Goal: Check status

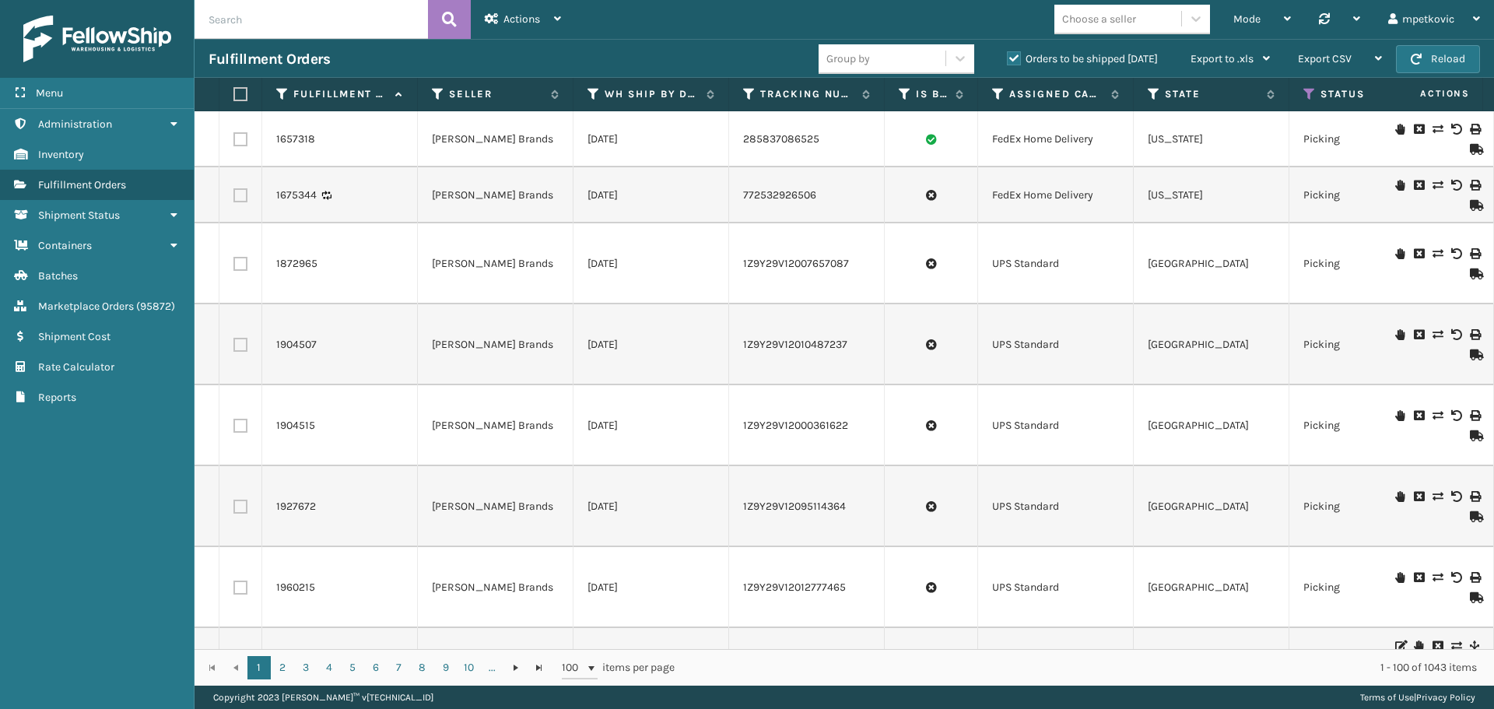
click at [233, 22] on input "text" at bounding box center [311, 19] width 233 height 39
paste input "2075183"
type input "2075183"
click at [449, 17] on icon at bounding box center [449, 19] width 15 height 23
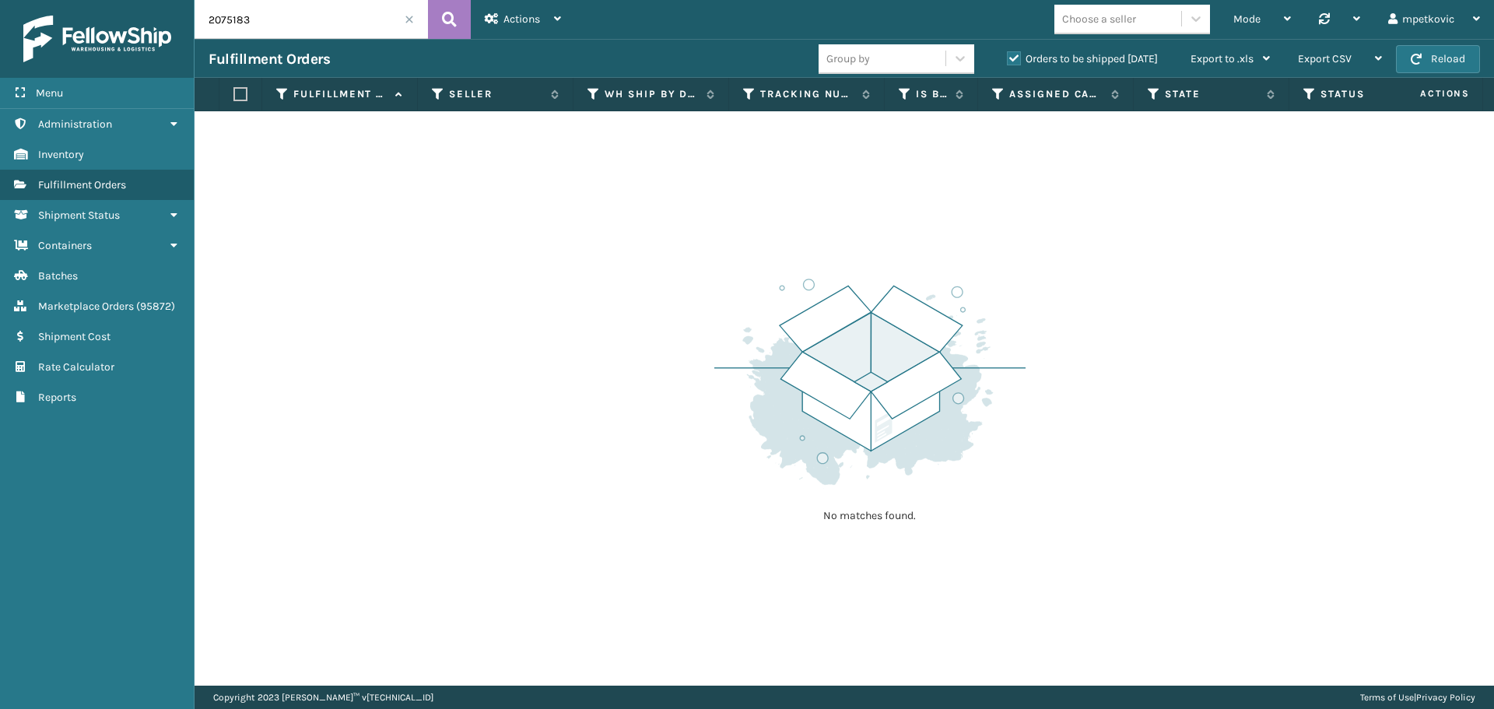
click at [1108, 48] on div "Group by Orders to be shipped [DATE] Export to .xls Use ship by date Starting s…" at bounding box center [1051, 59] width 465 height 39
click at [1090, 58] on label "Orders to be shipped [DATE]" at bounding box center [1082, 58] width 151 height 13
click at [1008, 58] on input "Orders to be shipped [DATE]" at bounding box center [1007, 55] width 1 height 10
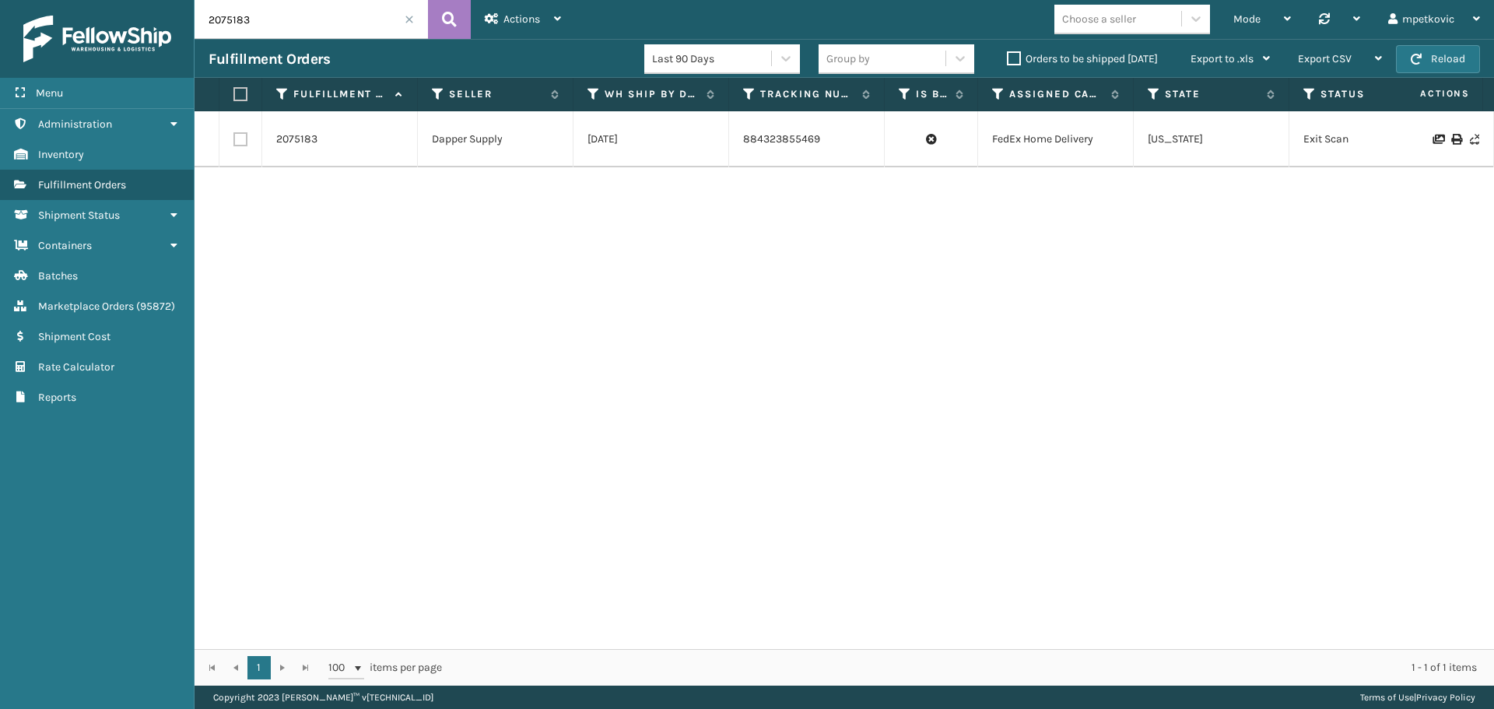
click at [1346, 206] on div "2075183 Dapper Supply [DATE] 884323855469 FedEx Home Delivery [US_STATE] Exit S…" at bounding box center [845, 380] width 1300 height 538
click at [1433, 139] on icon at bounding box center [1437, 139] width 9 height 11
click at [290, 137] on link "2075183" at bounding box center [296, 140] width 41 height 16
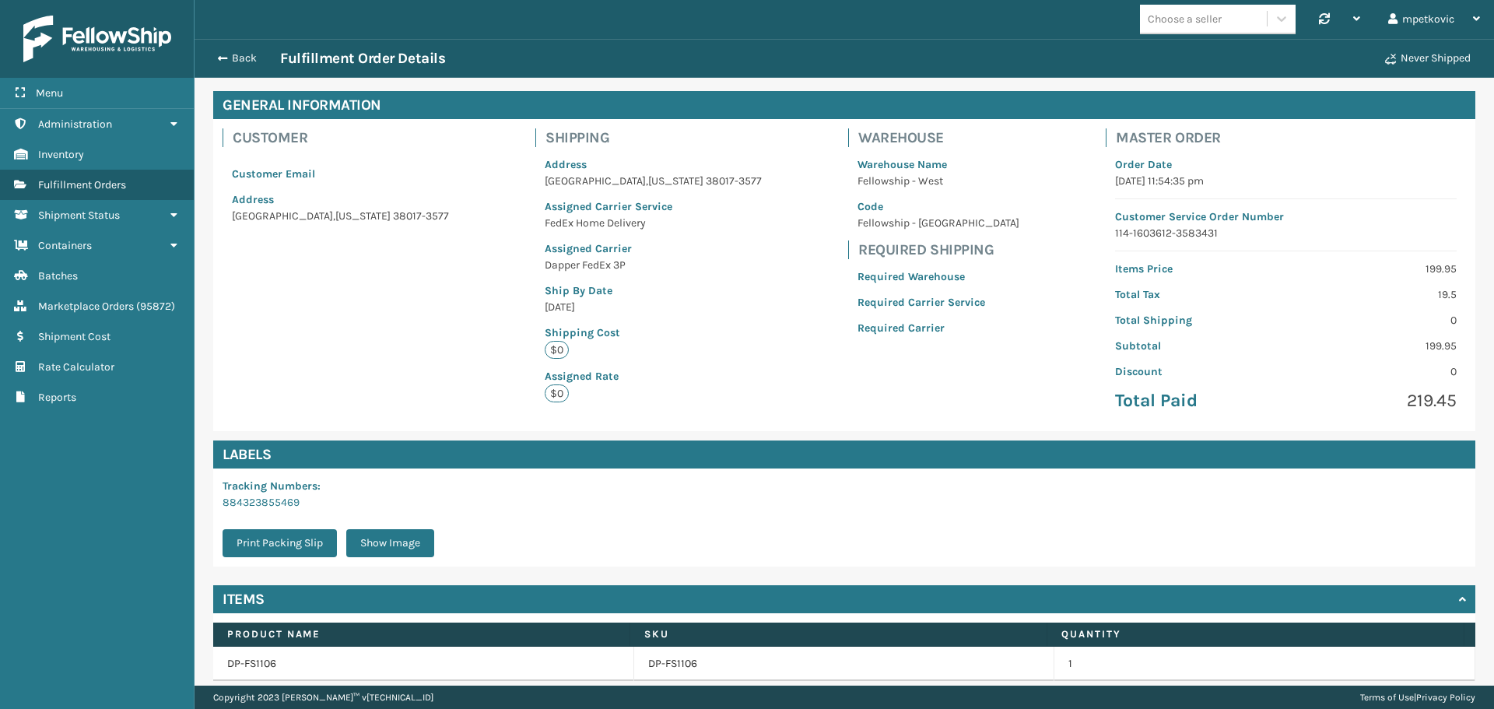
scroll to position [121, 0]
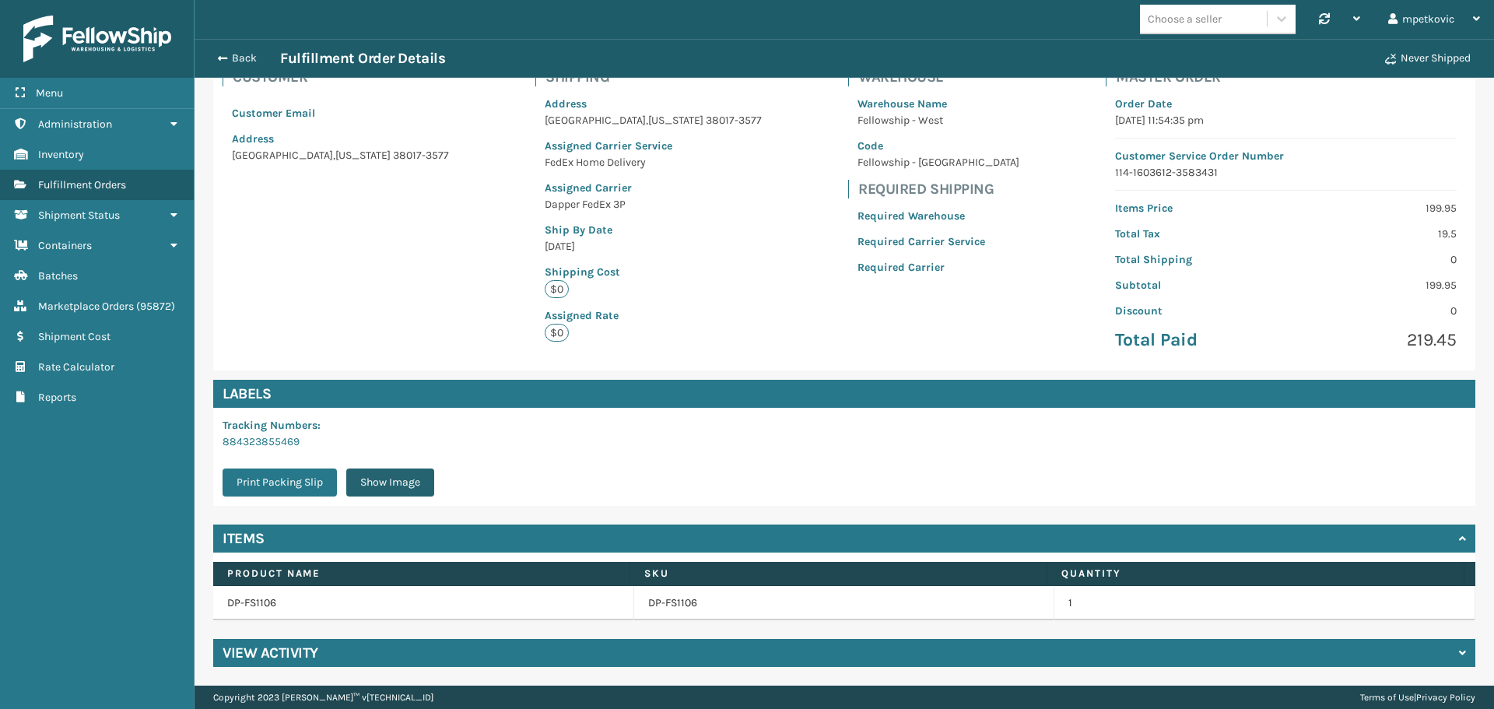
click at [395, 483] on button "Show Image" at bounding box center [390, 483] width 88 height 28
drag, startPoint x: 424, startPoint y: 343, endPoint x: 385, endPoint y: 292, distance: 64.4
click at [422, 336] on div "Customer Customer Email Address [GEOGRAPHIC_DATA][US_STATE]-3577 Shipping Addre…" at bounding box center [844, 214] width 1262 height 312
click at [344, 256] on div "Customer Customer Email Address [GEOGRAPHIC_DATA][US_STATE]-3577 Shipping Addre…" at bounding box center [844, 214] width 1262 height 312
